Goal: Task Accomplishment & Management: Use online tool/utility

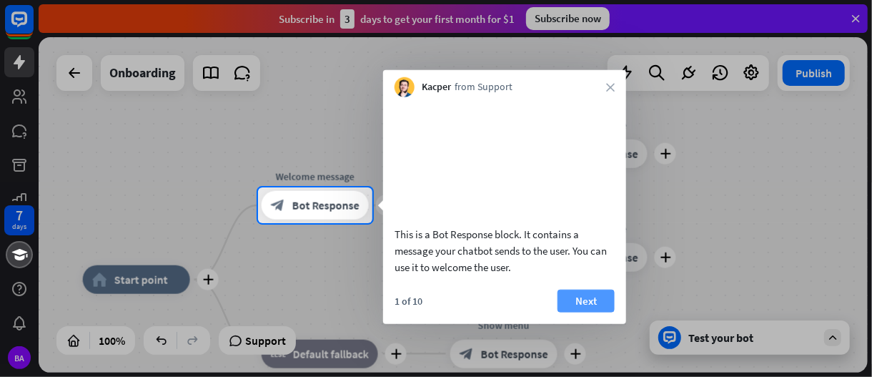
click at [577, 312] on button "Next" at bounding box center [586, 300] width 57 height 23
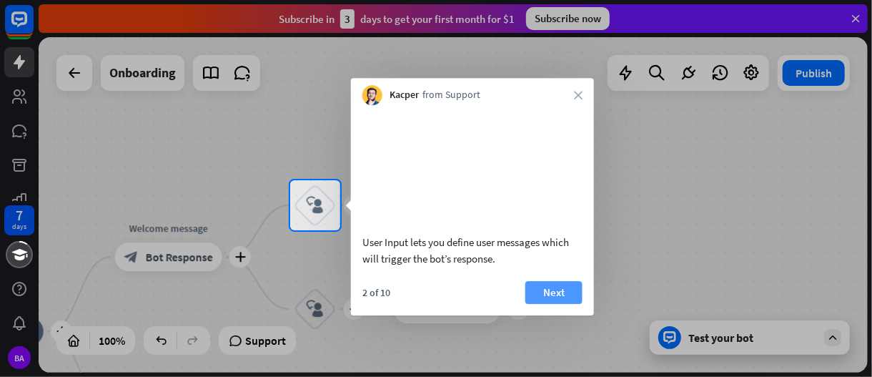
click at [554, 304] on button "Next" at bounding box center [554, 292] width 57 height 23
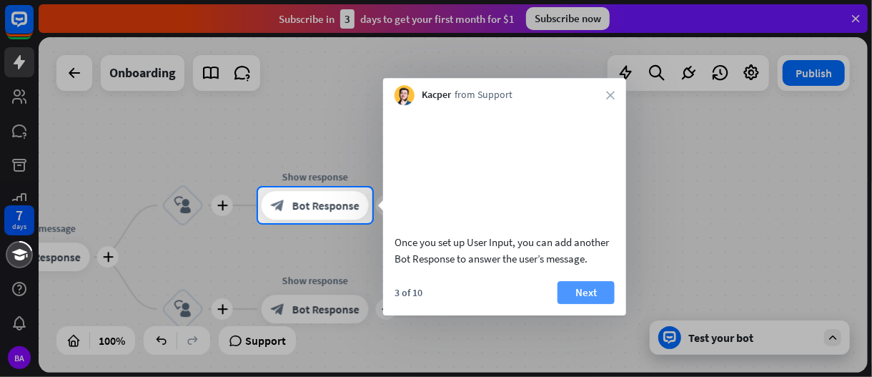
click at [576, 304] on button "Next" at bounding box center [586, 292] width 57 height 23
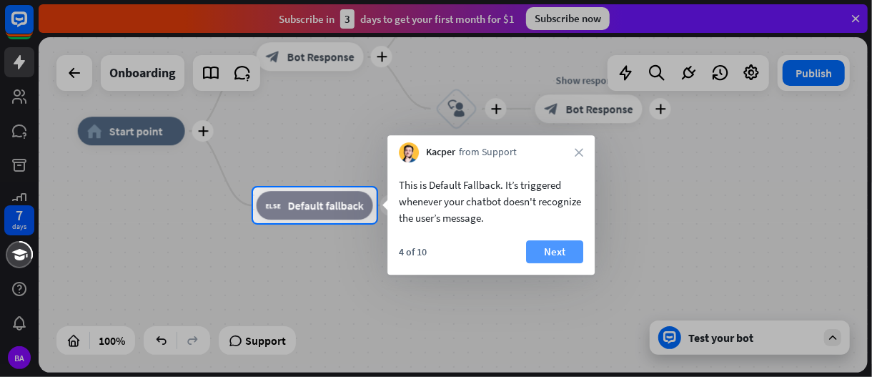
click at [561, 250] on button "Next" at bounding box center [554, 251] width 57 height 23
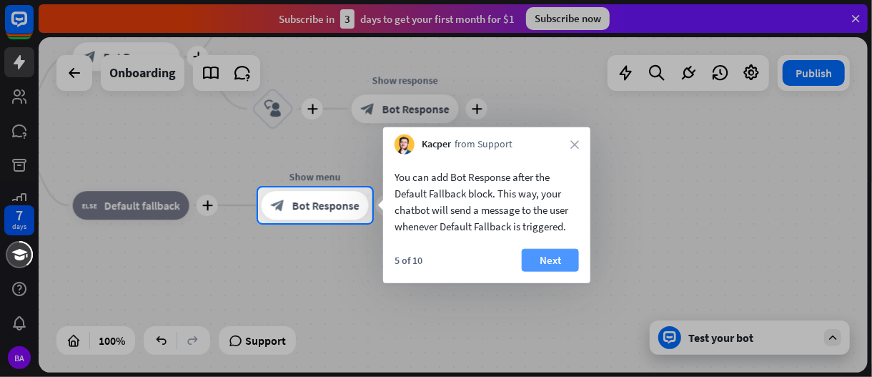
click at [541, 256] on button "Next" at bounding box center [550, 260] width 57 height 23
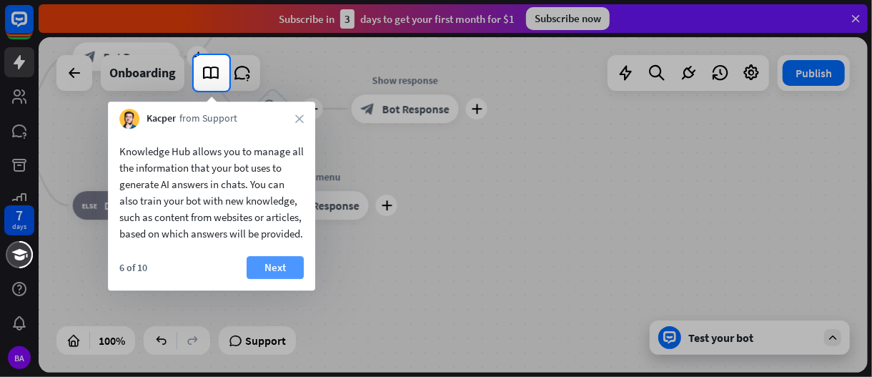
click at [287, 279] on button "Next" at bounding box center [275, 267] width 57 height 23
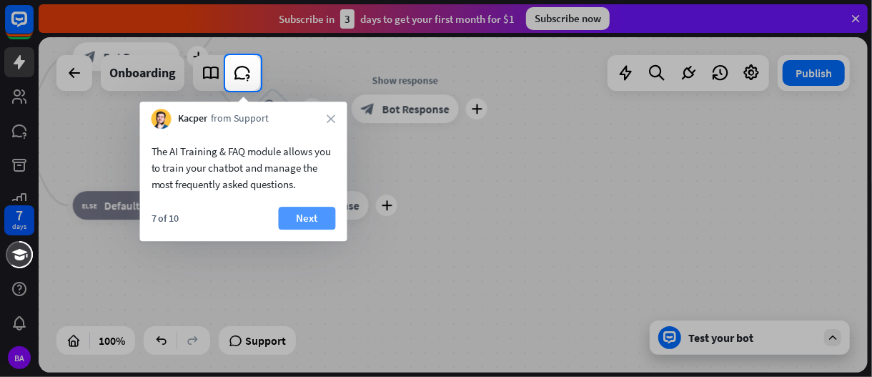
click at [305, 222] on button "Next" at bounding box center [307, 218] width 57 height 23
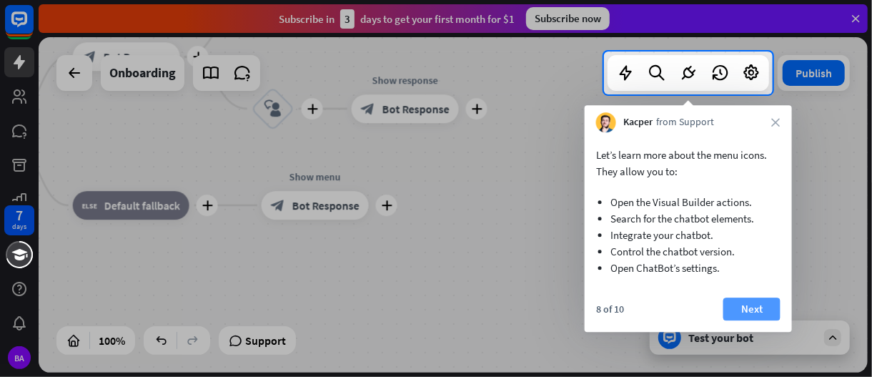
click at [752, 310] on button "Next" at bounding box center [752, 308] width 57 height 23
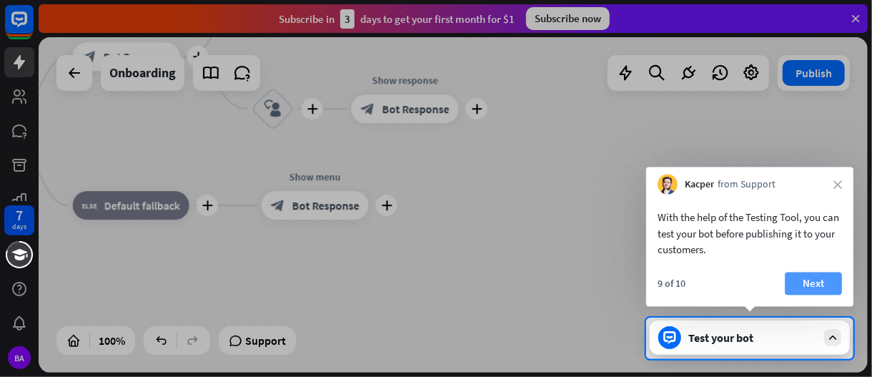
click at [809, 280] on button "Next" at bounding box center [813, 283] width 57 height 23
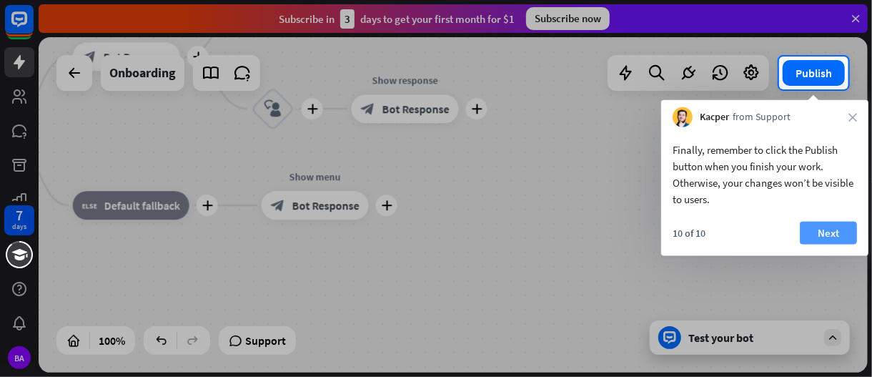
click at [829, 231] on button "Next" at bounding box center [828, 233] width 57 height 23
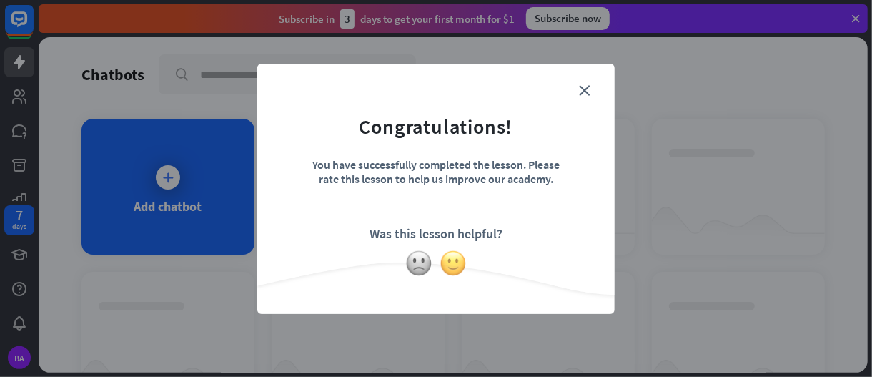
click at [445, 269] on img at bounding box center [453, 263] width 27 height 27
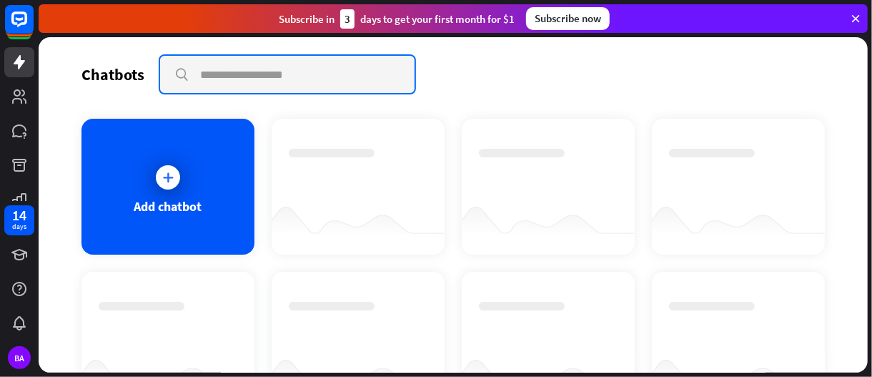
click at [207, 81] on input "text" at bounding box center [287, 74] width 255 height 37
paste input "**********"
type input "**********"
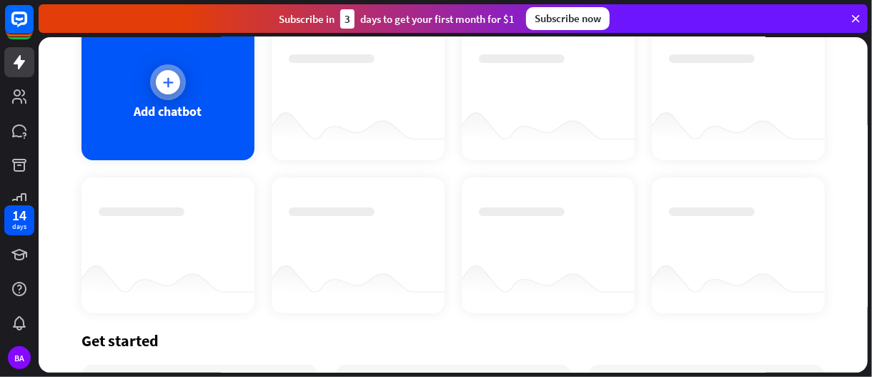
scroll to position [0, 0]
click at [168, 81] on icon at bounding box center [168, 82] width 14 height 14
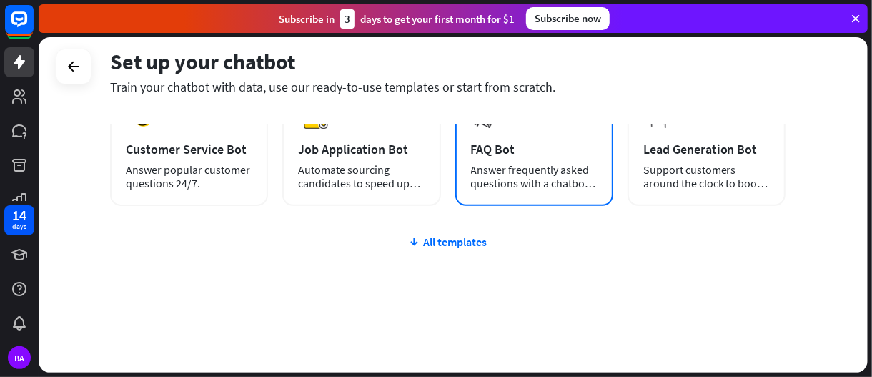
scroll to position [269, 0]
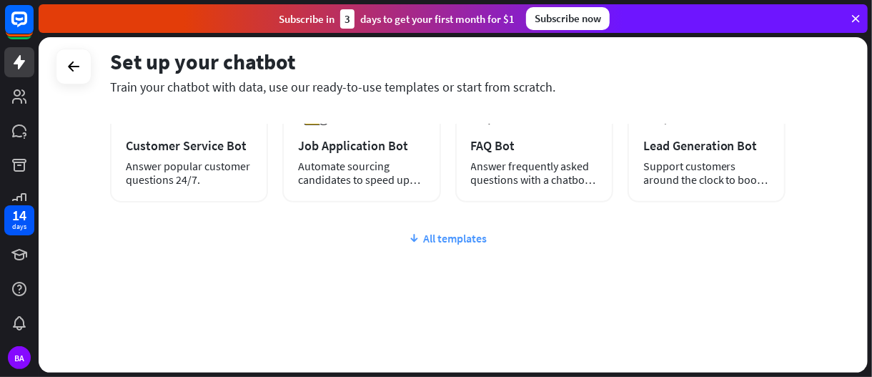
click at [450, 238] on div "All templates" at bounding box center [448, 238] width 676 height 14
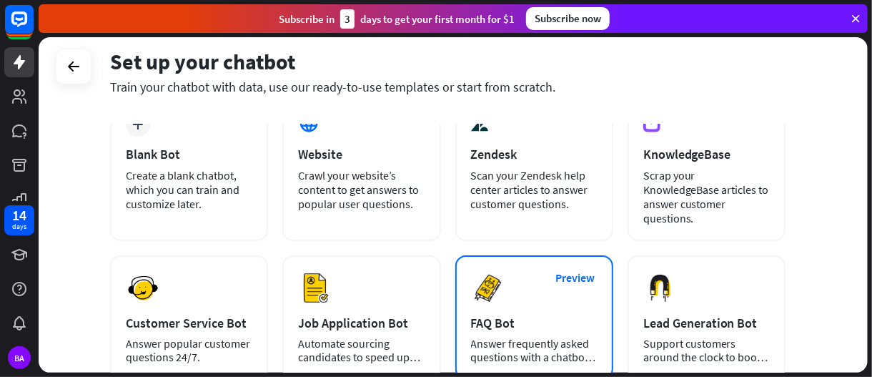
scroll to position [0, 0]
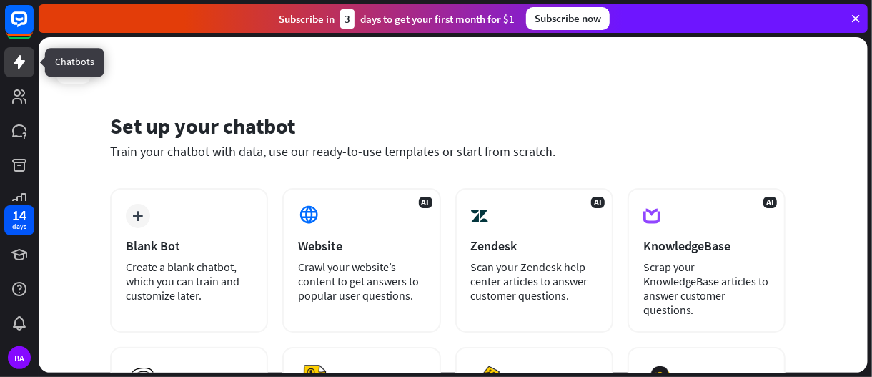
click at [21, 62] on icon at bounding box center [19, 62] width 11 height 14
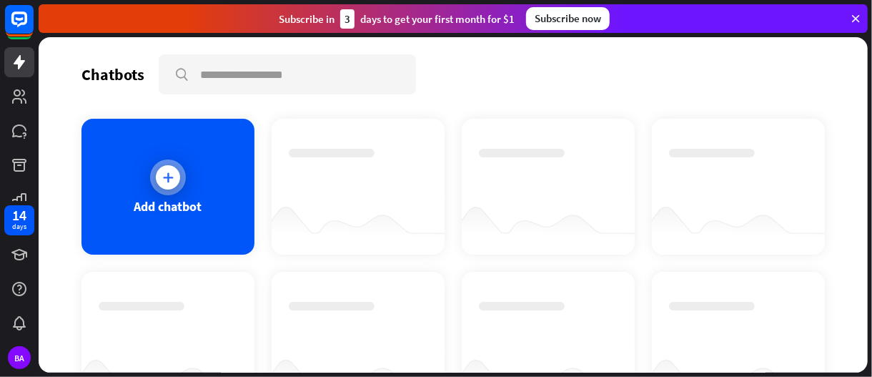
click at [170, 177] on icon at bounding box center [168, 177] width 14 height 14
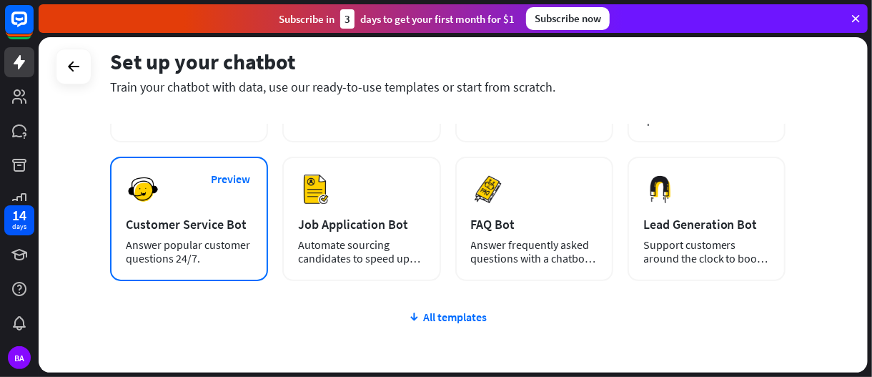
scroll to position [269, 0]
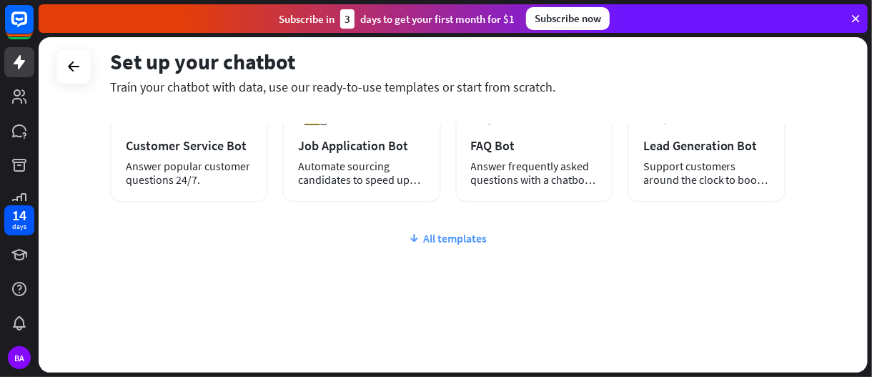
click at [458, 238] on div "All templates" at bounding box center [448, 238] width 676 height 14
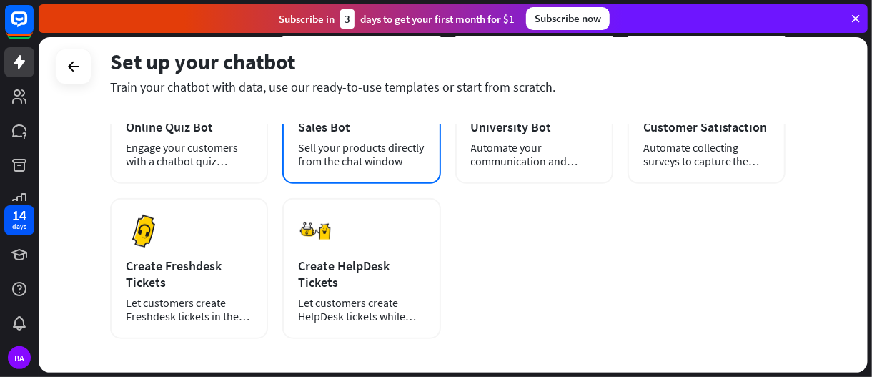
scroll to position [427, 0]
click at [362, 159] on div "Sell your products directly from the chat window" at bounding box center [361, 153] width 127 height 27
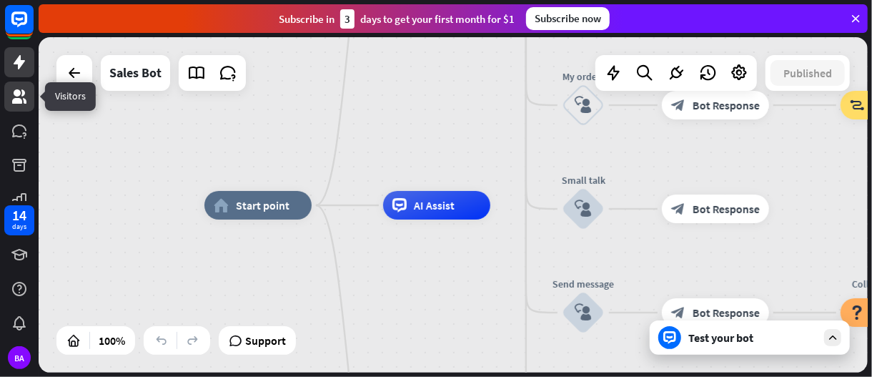
click at [17, 102] on icon at bounding box center [19, 96] width 14 height 14
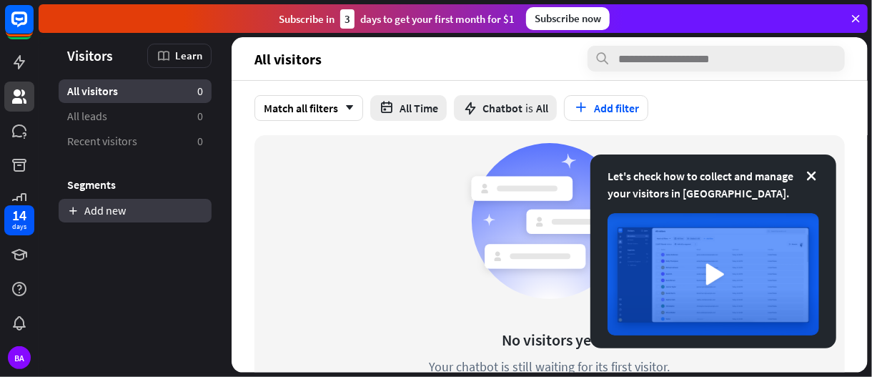
click at [102, 216] on link "Add new" at bounding box center [135, 211] width 153 height 24
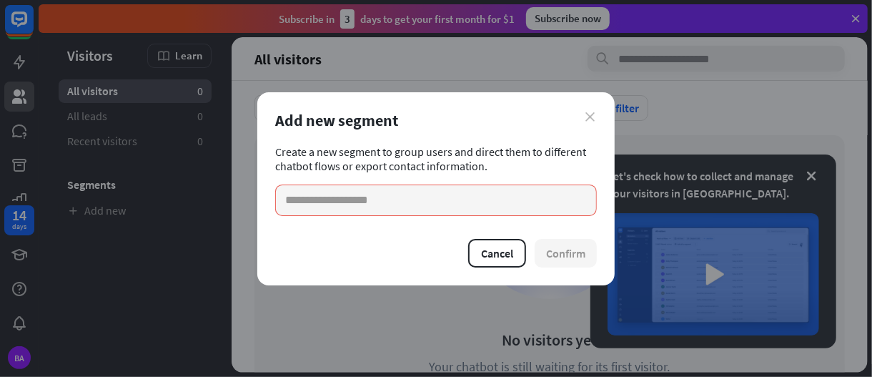
click at [591, 118] on icon "close" at bounding box center [590, 116] width 9 height 9
